Goal: Check status: Check status

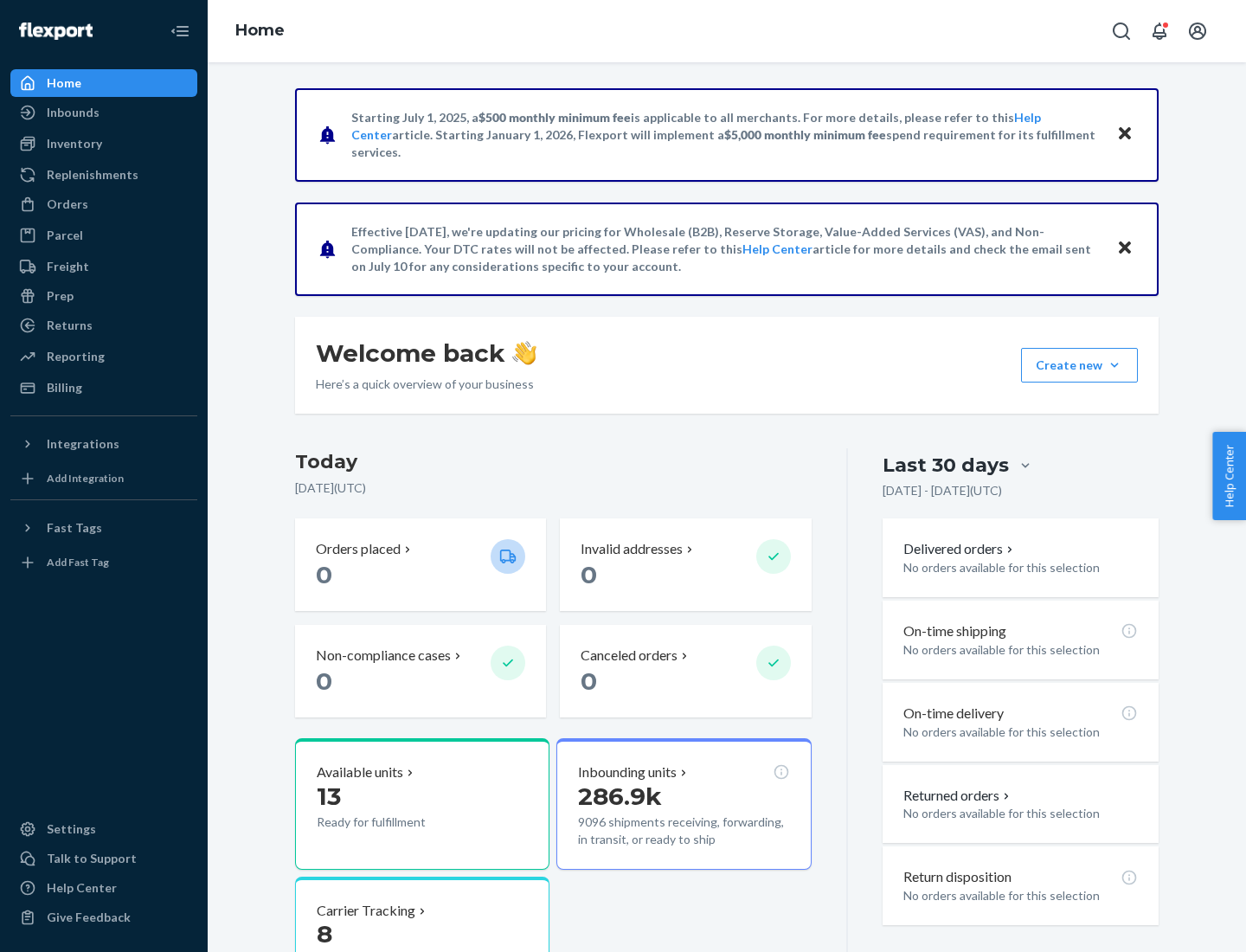
click at [1115, 365] on button "Create new Create new inbound Create new order Create new product" at bounding box center [1080, 365] width 117 height 35
click at [72, 112] on div "Inbounds" at bounding box center [73, 112] width 52 height 17
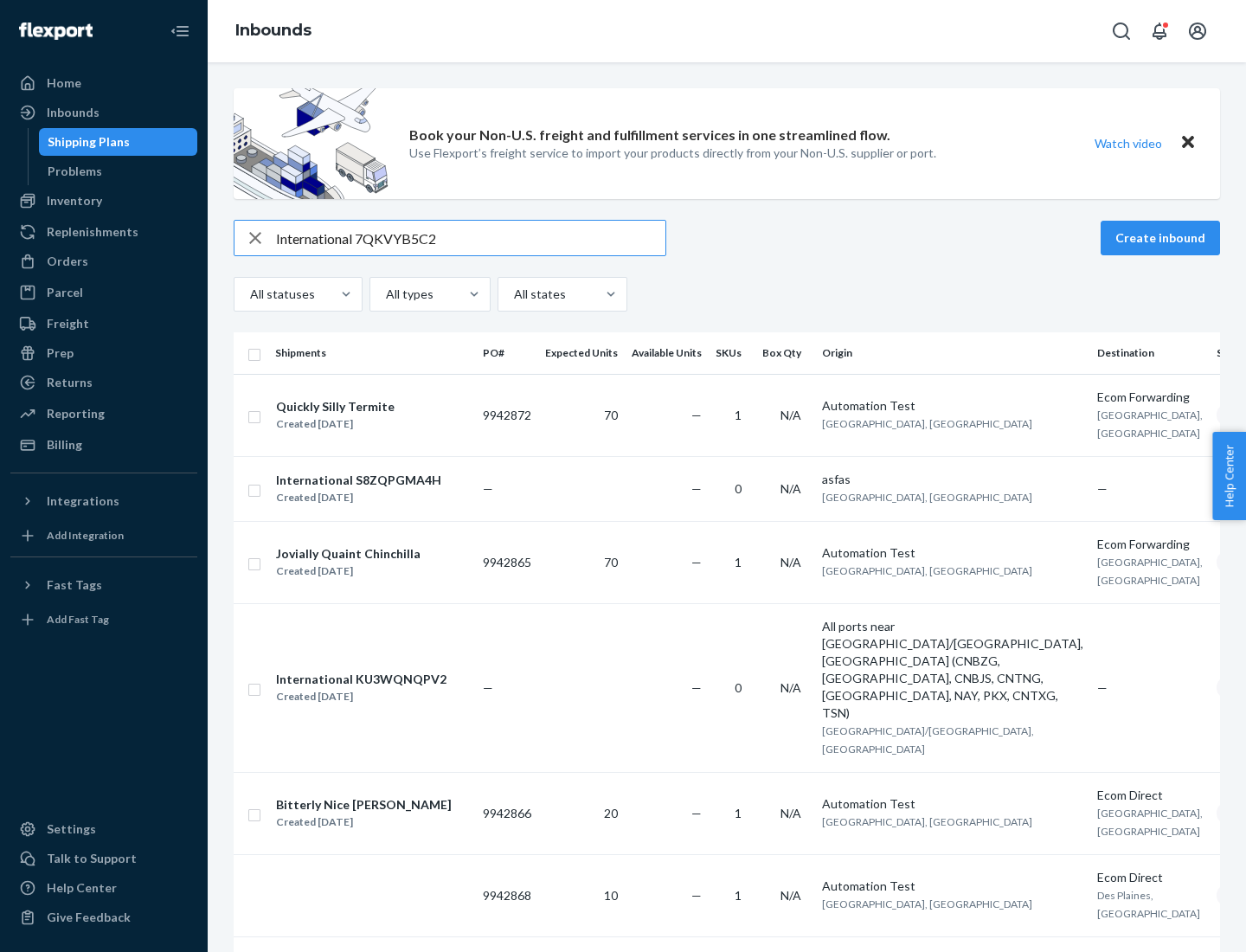
type input "International 7QKVYB5C29"
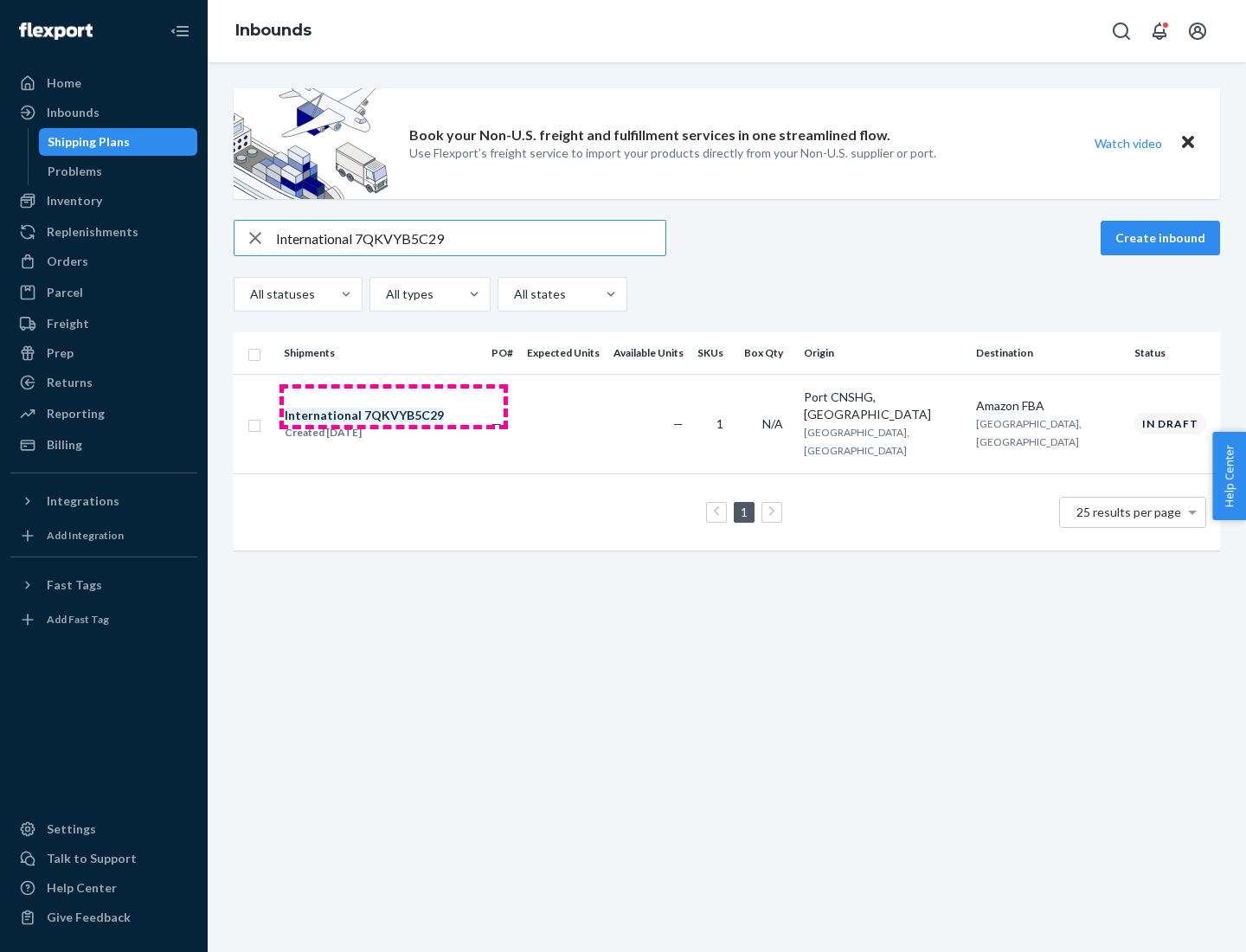
click at [394, 424] on div "Created [DATE]" at bounding box center [364, 432] width 159 height 17
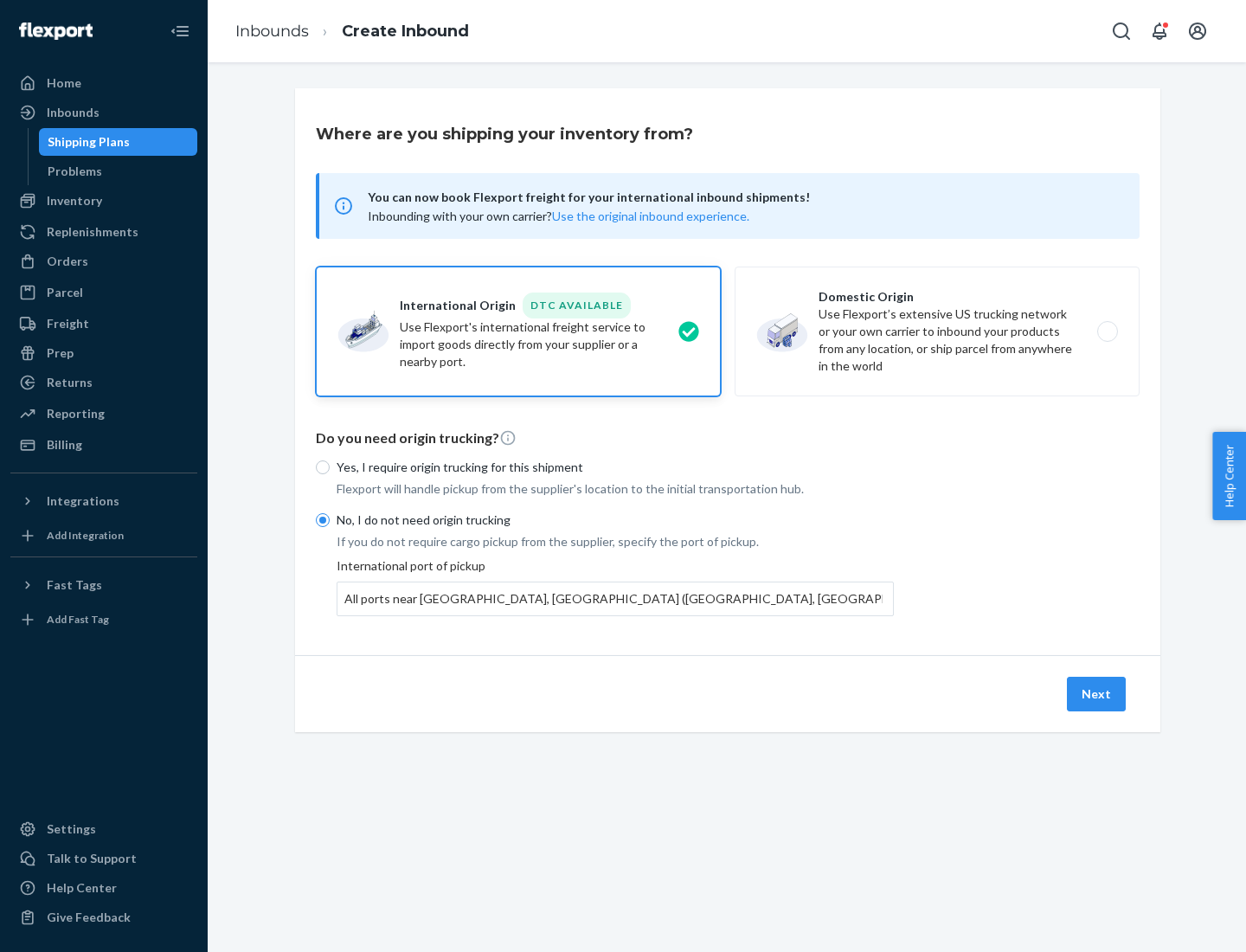
click at [1097, 694] on button "Next" at bounding box center [1097, 694] width 59 height 35
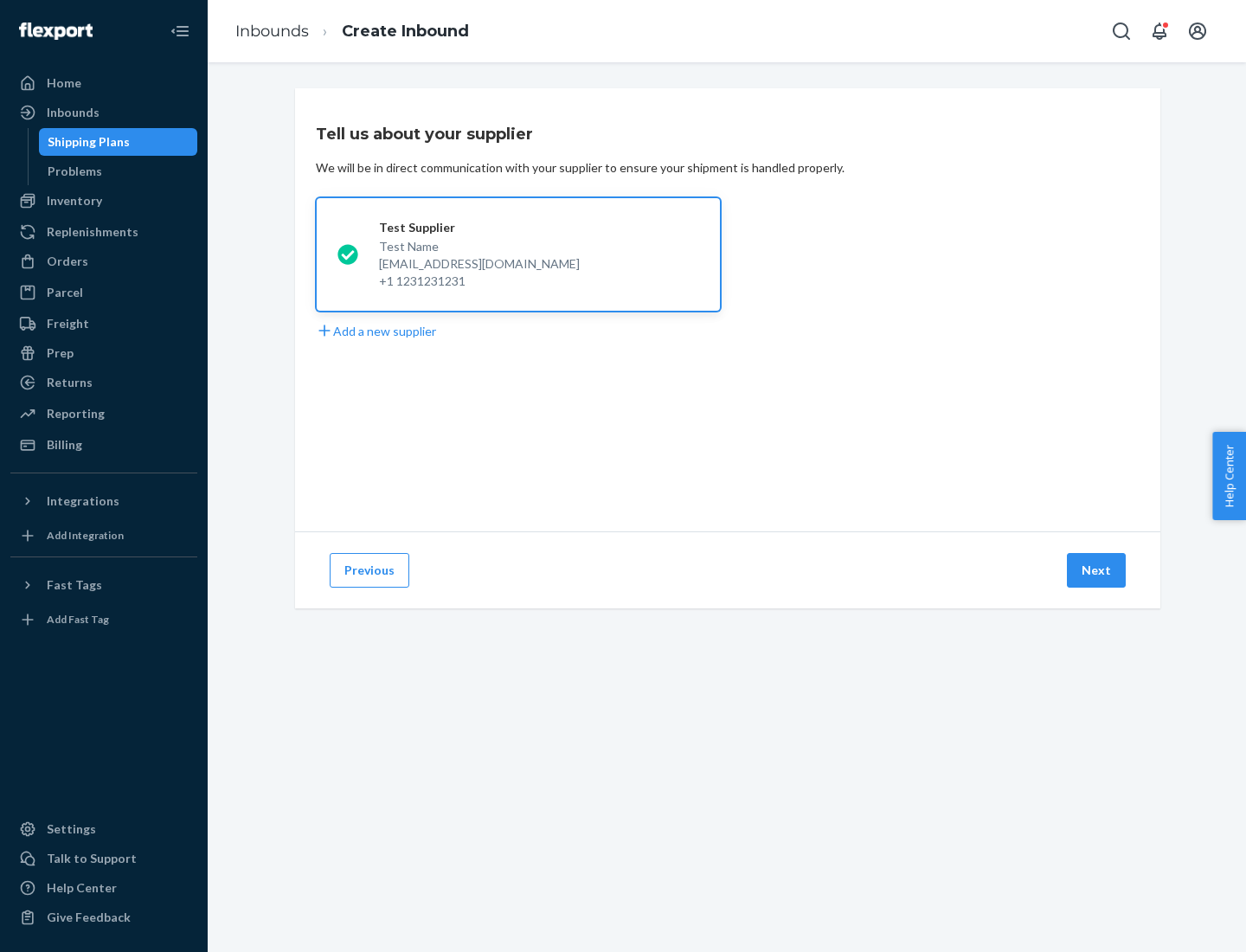
click at [1097, 570] on button "Next" at bounding box center [1097, 570] width 59 height 35
